Goal: Information Seeking & Learning: Learn about a topic

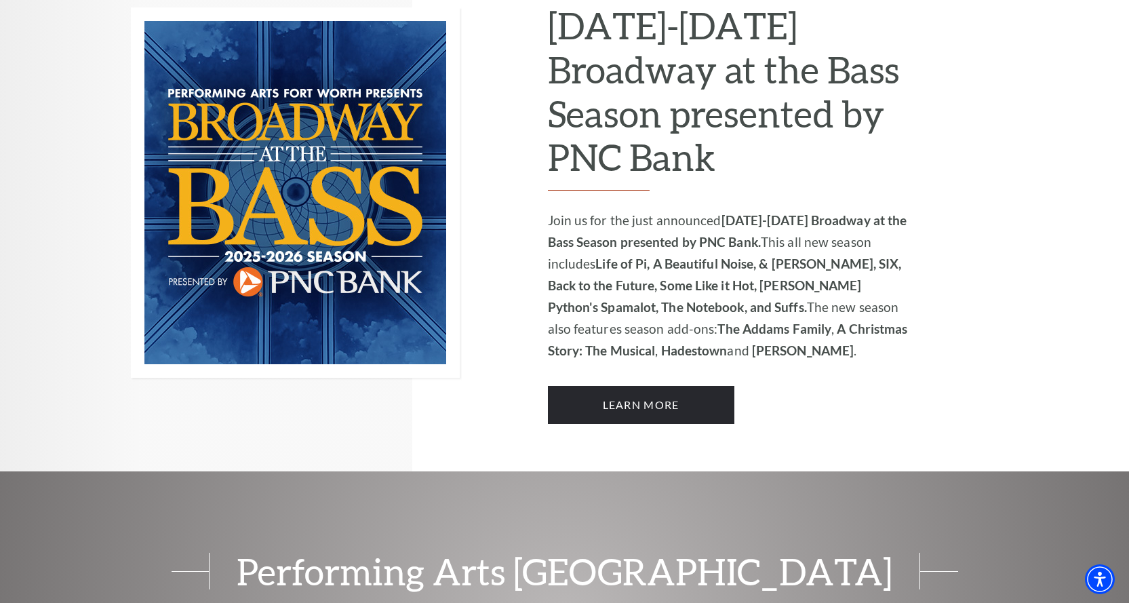
scroll to position [886, 0]
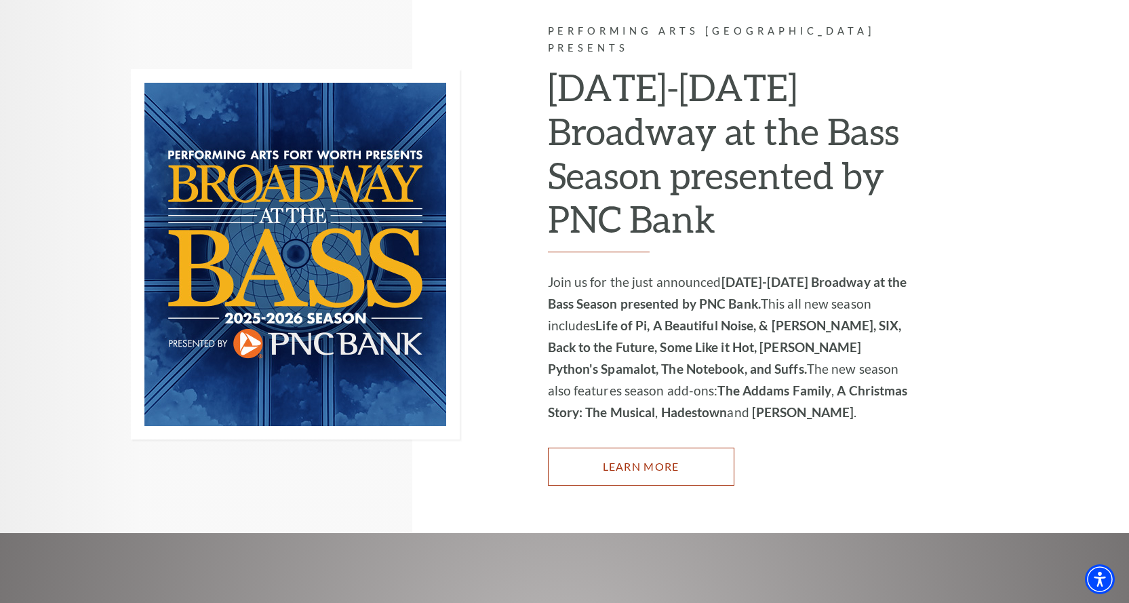
click at [696, 447] on link "Learn More" at bounding box center [641, 466] width 186 height 38
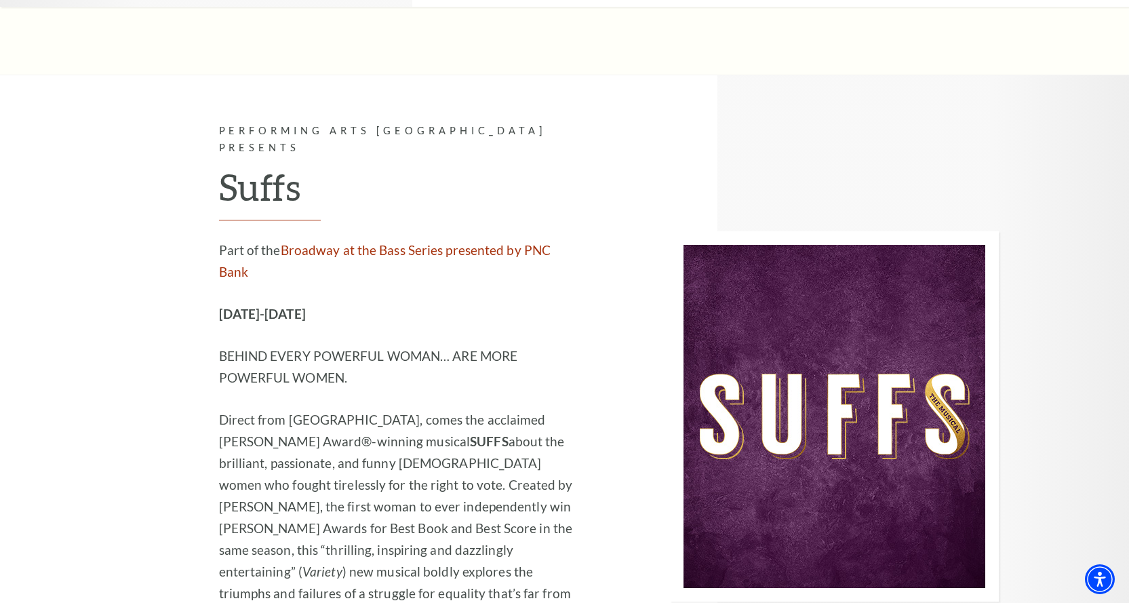
scroll to position [9967, 0]
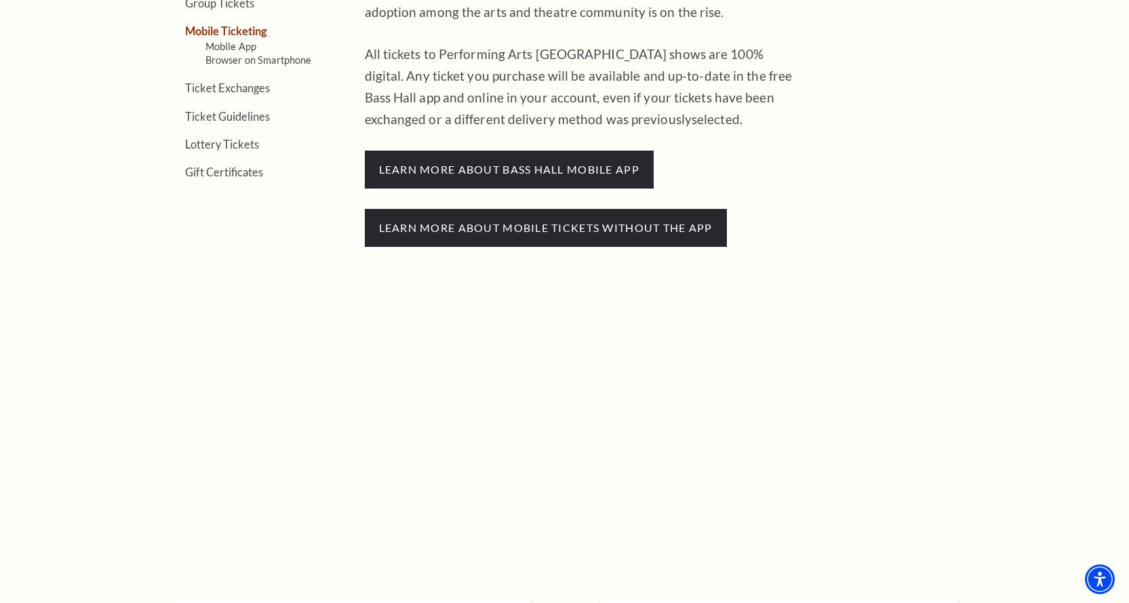
scroll to position [610, 0]
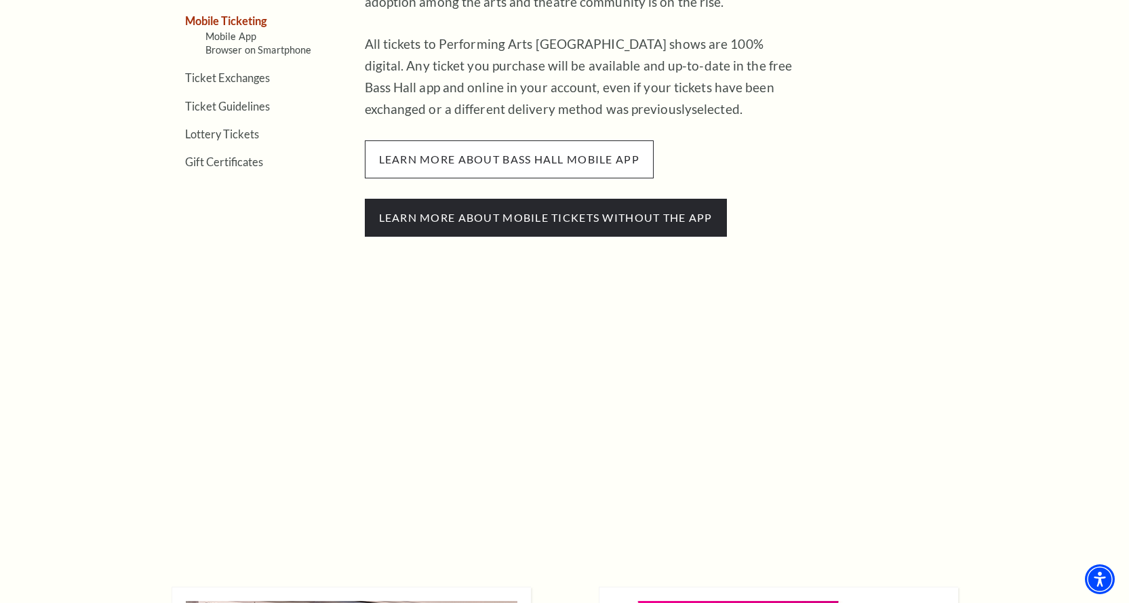
click at [435, 154] on span "learn more about bass hall mobile app" at bounding box center [509, 159] width 289 height 38
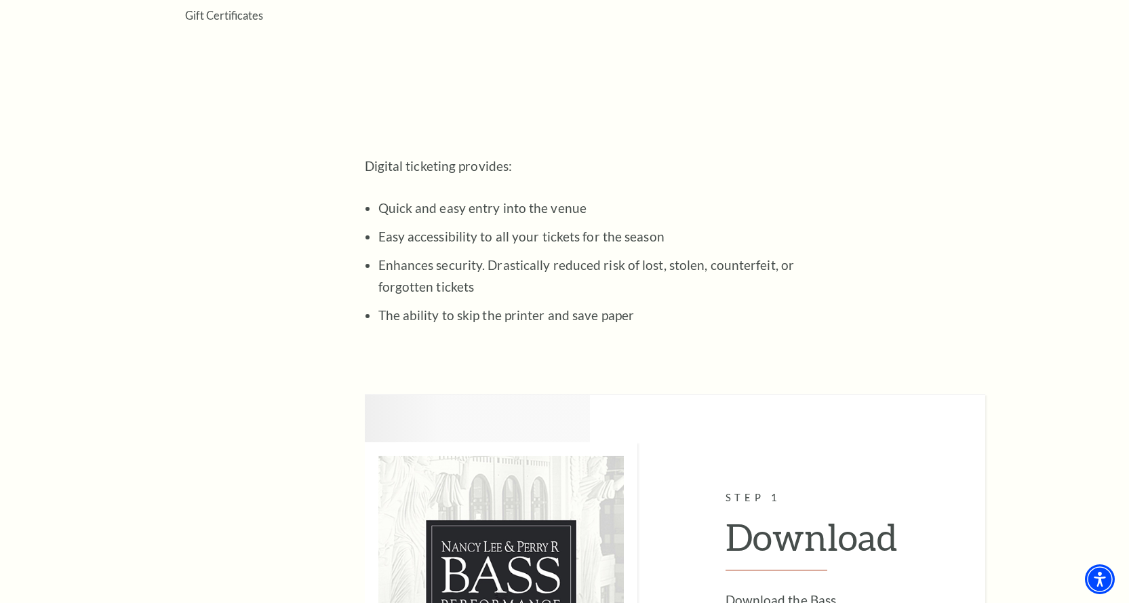
scroll to position [746, 0]
